Goal: Task Accomplishment & Management: Complete application form

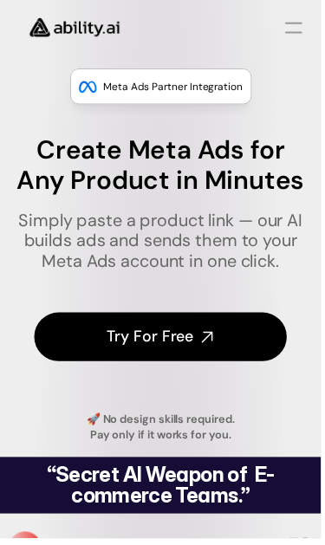
click at [193, 338] on h4 "Try For Free" at bounding box center [152, 341] width 88 height 22
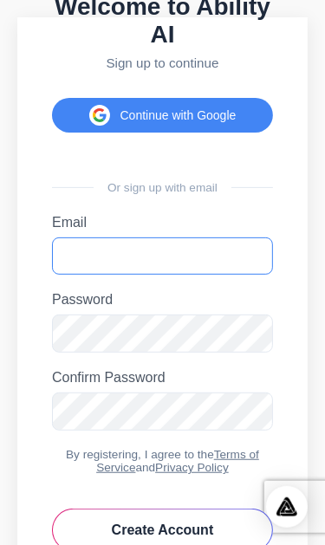
click at [188, 275] on input "Email" at bounding box center [162, 255] width 221 height 37
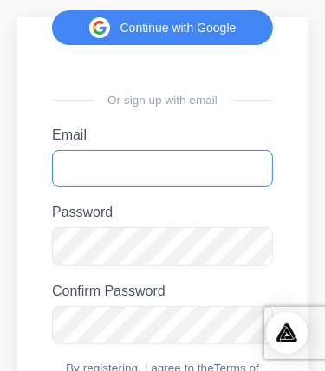
type input "**********"
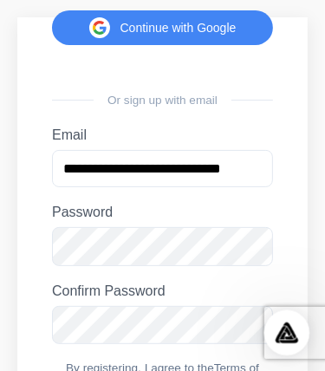
click at [282, 338] on icon "Intercom Messenger openen" at bounding box center [284, 330] width 29 height 29
